Goal: Task Accomplishment & Management: Use online tool/utility

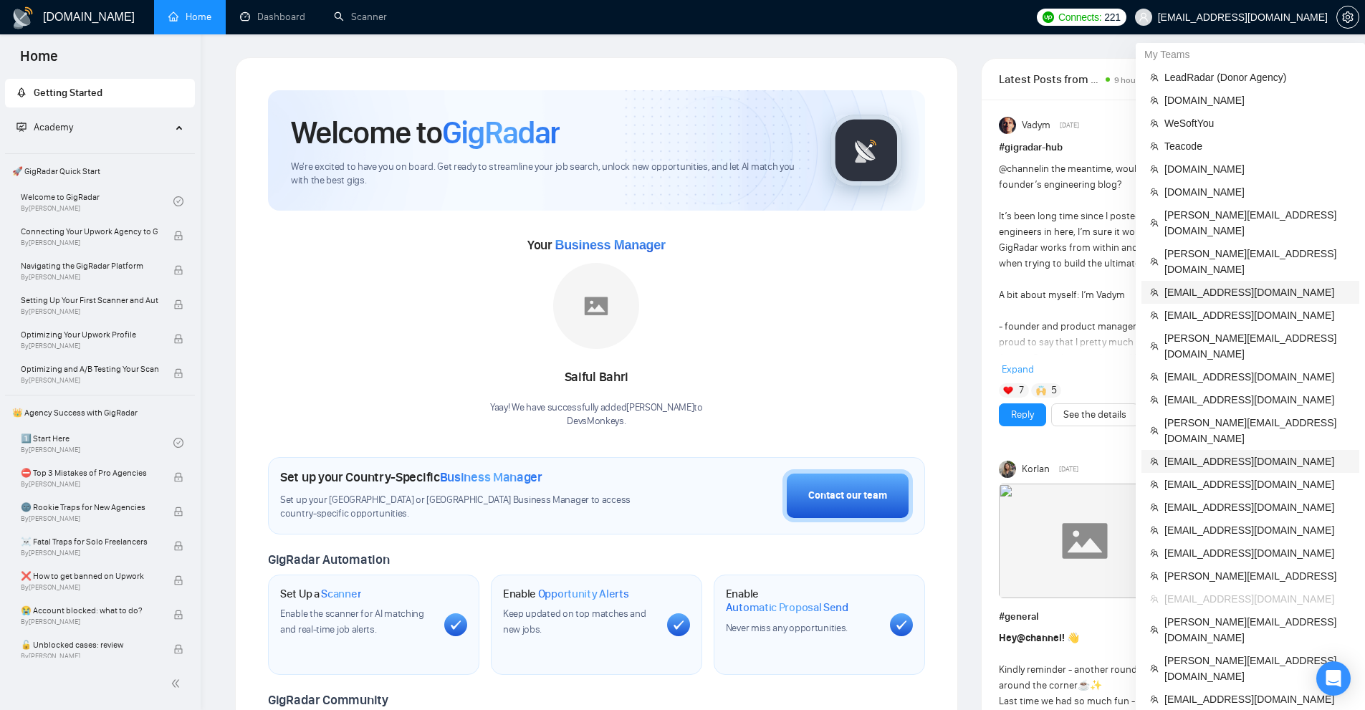
scroll to position [215, 0]
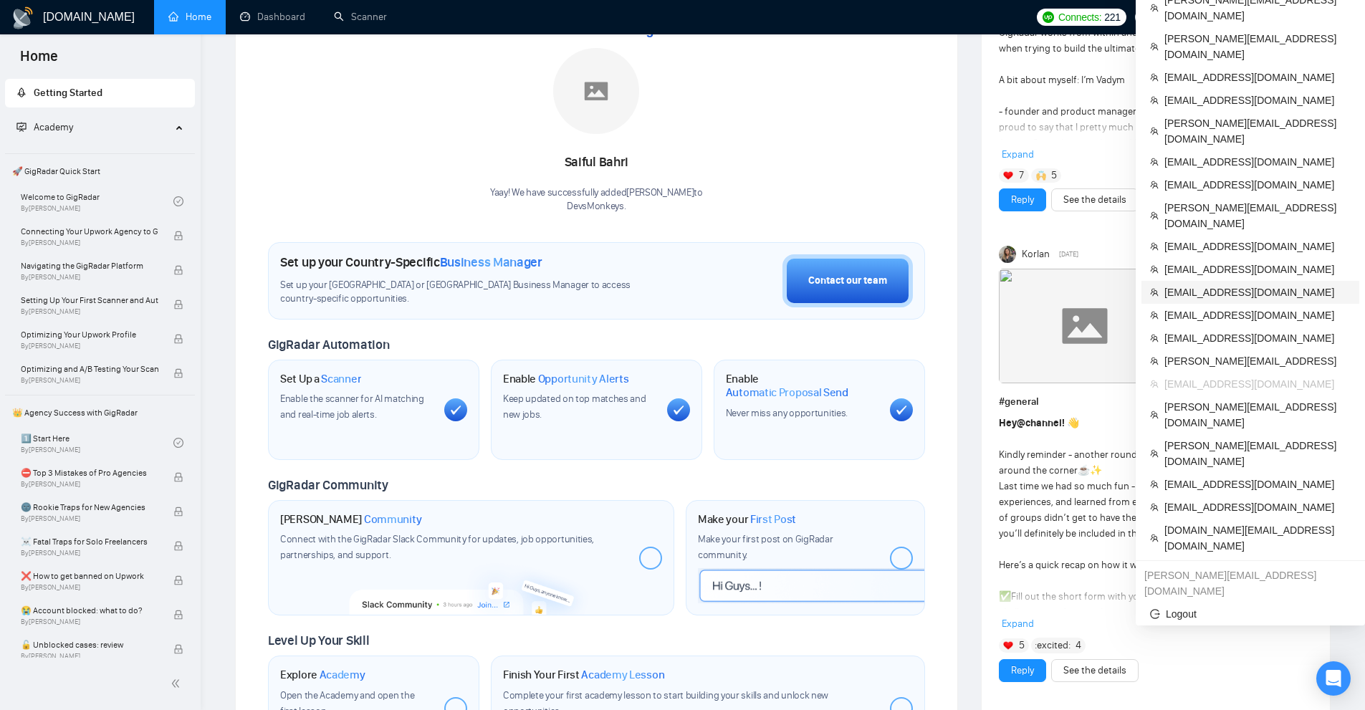
click at [1231, 285] on span "[EMAIL_ADDRESS][DOMAIN_NAME]" at bounding box center [1258, 293] width 186 height 16
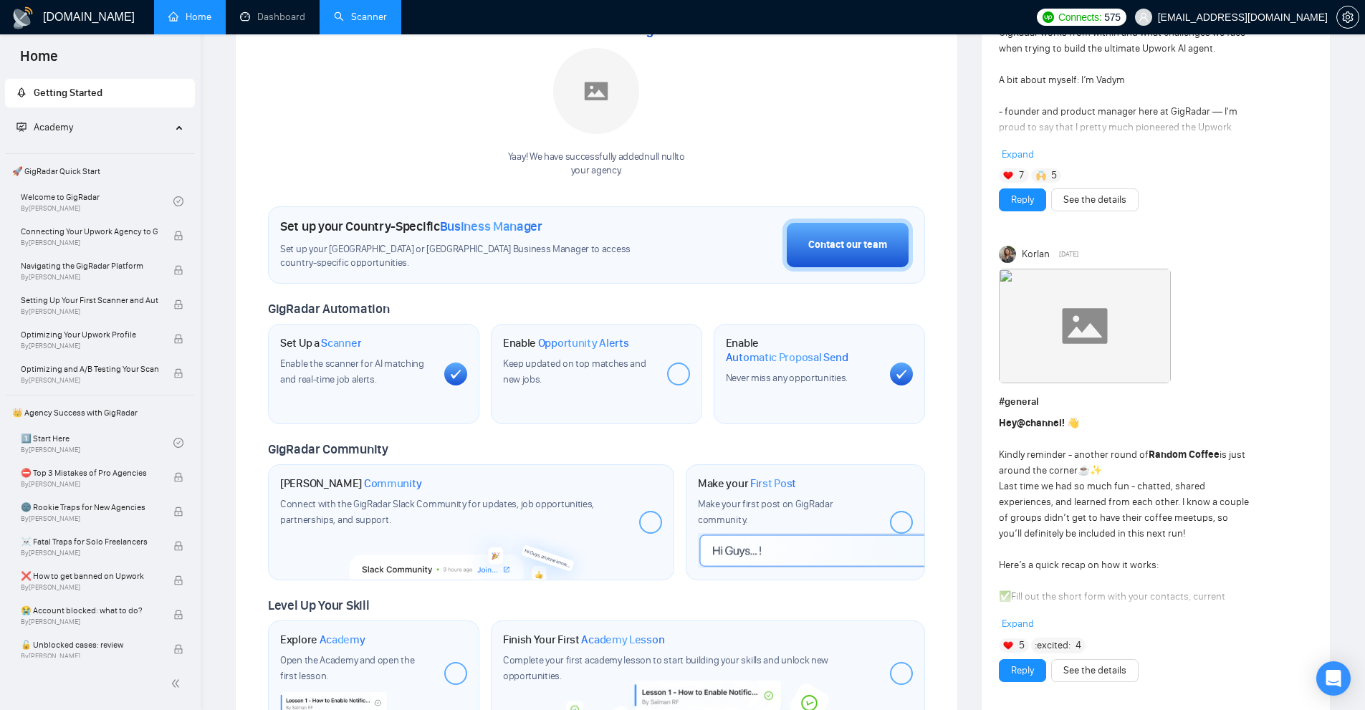
click at [368, 11] on link "Scanner" at bounding box center [360, 17] width 53 height 12
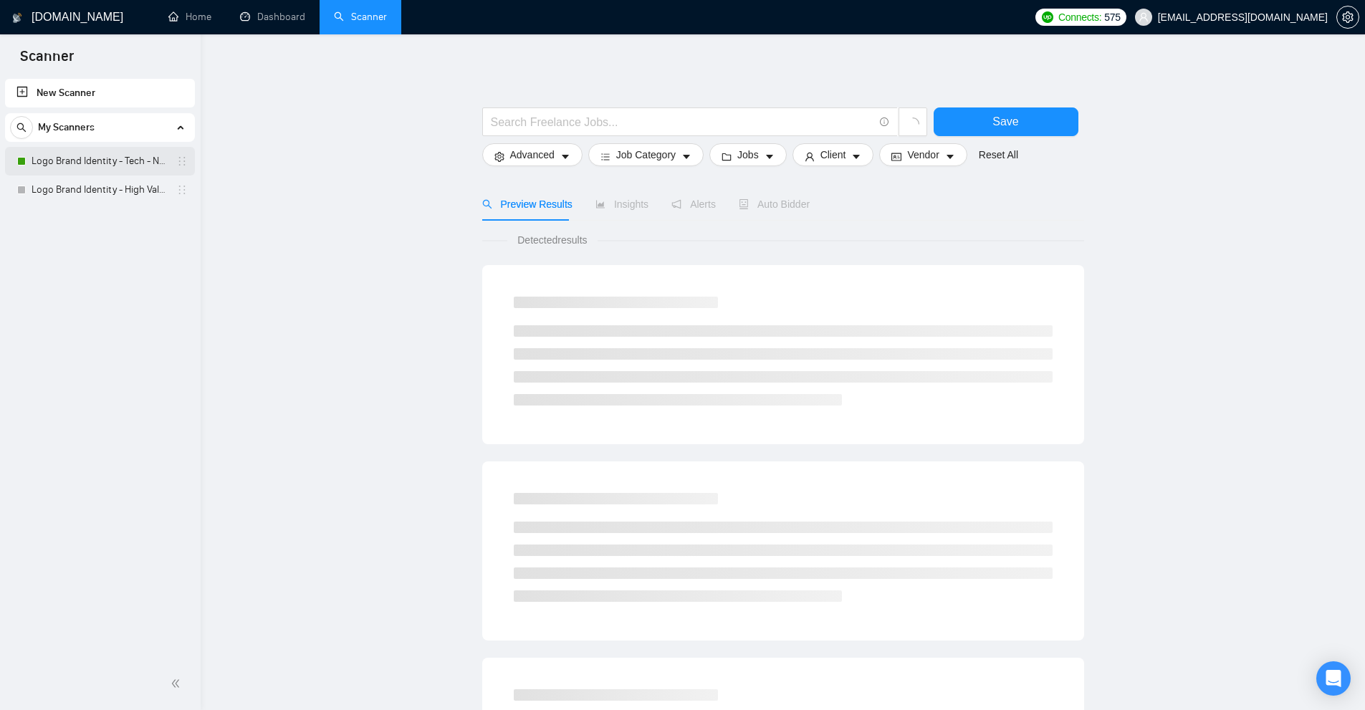
click at [115, 164] on link "Logo Brand Identity - Tech - NEW" at bounding box center [100, 161] width 136 height 29
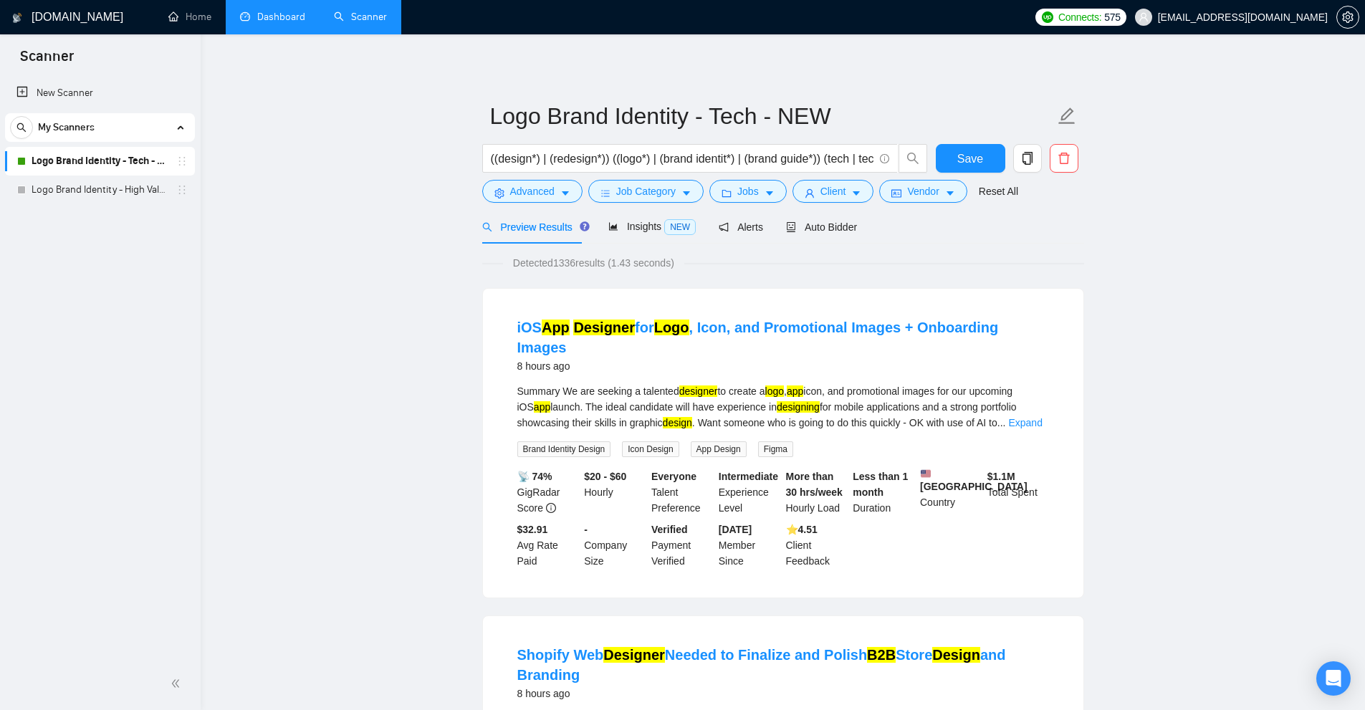
click at [259, 23] on link "Dashboard" at bounding box center [272, 17] width 65 height 12
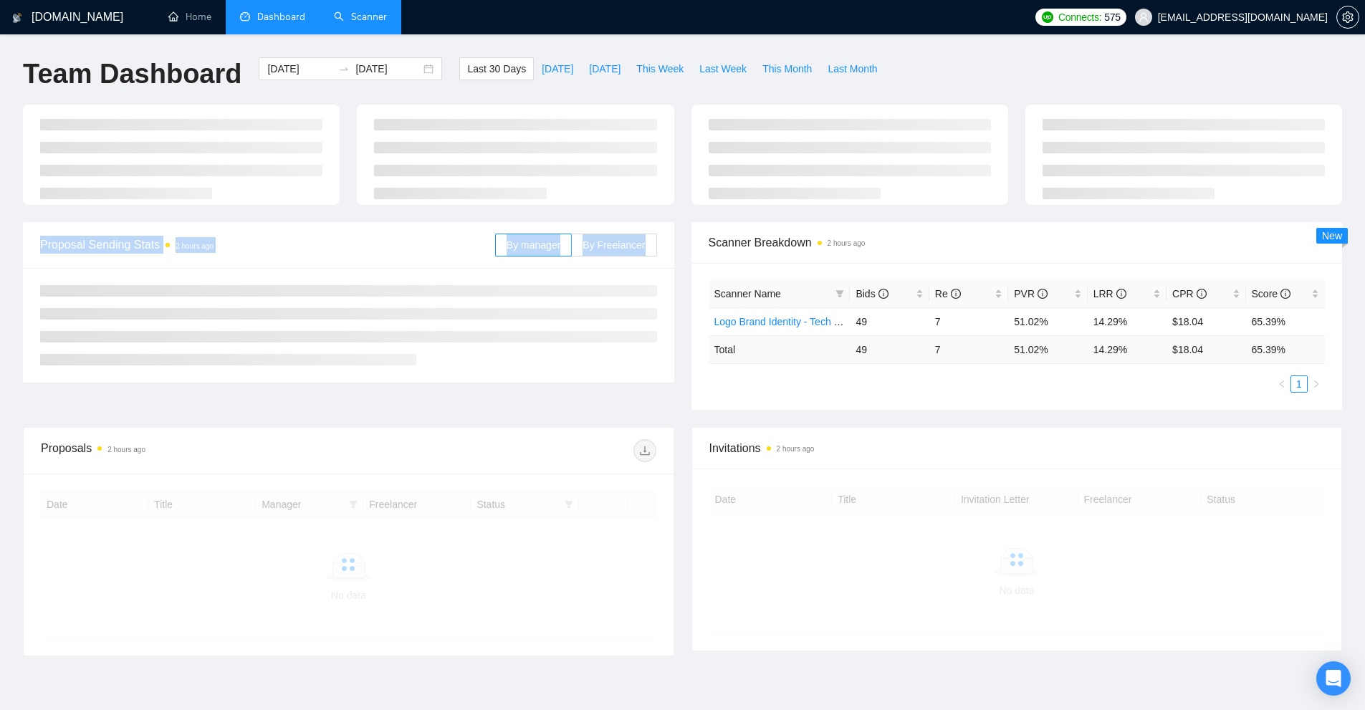
drag, startPoint x: 702, startPoint y: 247, endPoint x: 810, endPoint y: 231, distance: 108.5
click at [810, 231] on main "Team Dashboard [DATE] [DATE] Last 30 Days [DATE] [DATE] This Week Last Week Thi…" at bounding box center [682, 365] width 1319 height 616
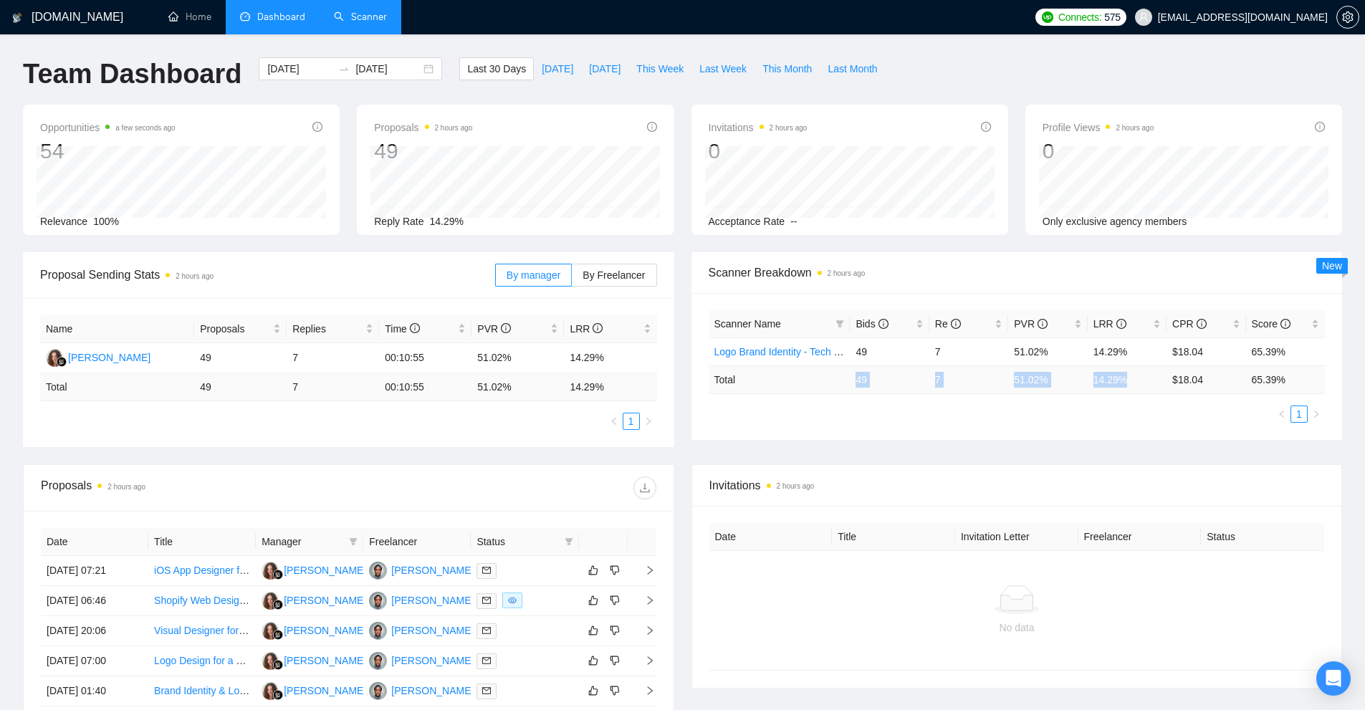
drag, startPoint x: 1123, startPoint y: 377, endPoint x: 846, endPoint y: 383, distance: 277.4
click at [846, 383] on tr "Total 49 7 51.02 % 14.29 % $ 18.04 65.39 %" at bounding box center [1017, 379] width 617 height 28
click at [900, 424] on div "Scanner Name Bids Re PVR LRR CPR Score Logo Brand Identity - Tech - NEW 49 7 51…" at bounding box center [1017, 366] width 651 height 147
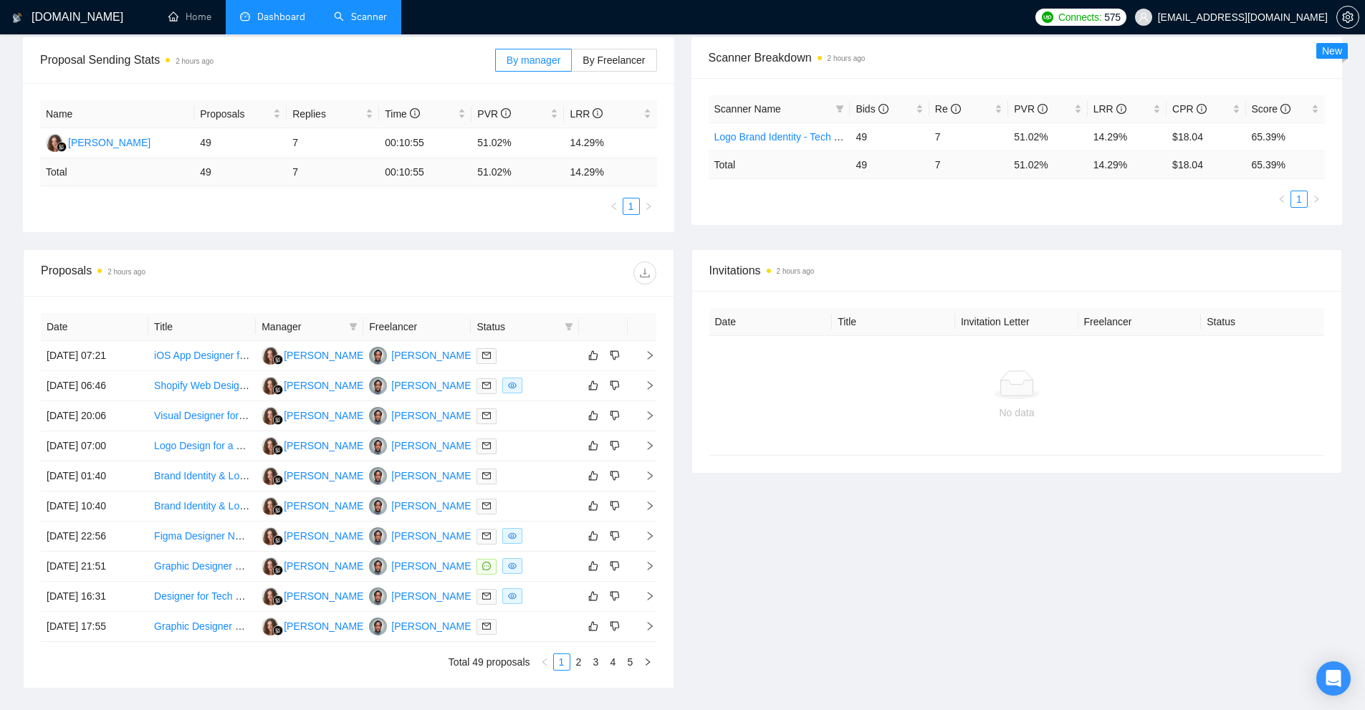
scroll to position [287, 0]
